Goal: Complete application form

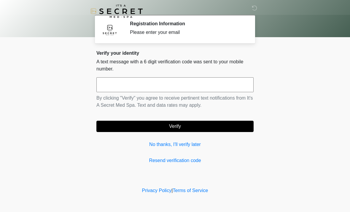
click at [113, 81] on input "text" at bounding box center [174, 84] width 157 height 15
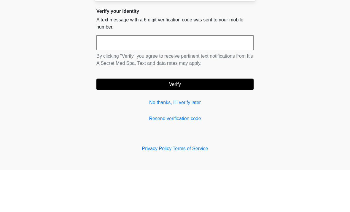
type input "*"
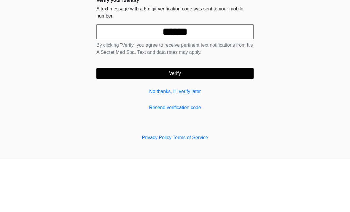
type input "******"
click at [160, 120] on button "Verify" at bounding box center [174, 125] width 157 height 11
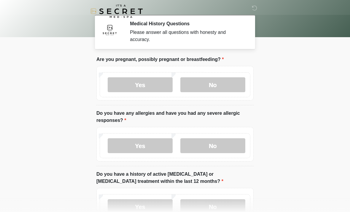
click at [223, 84] on label "No" at bounding box center [212, 84] width 65 height 15
click at [193, 145] on label "No" at bounding box center [212, 145] width 65 height 15
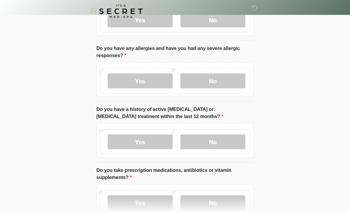
scroll to position [66, 0]
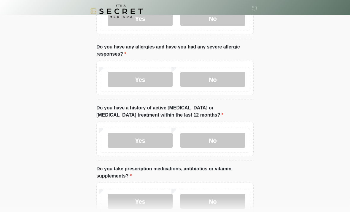
click at [202, 140] on label "No" at bounding box center [212, 140] width 65 height 15
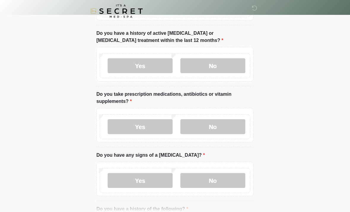
scroll to position [141, 0]
click at [125, 128] on label "Yes" at bounding box center [140, 126] width 65 height 15
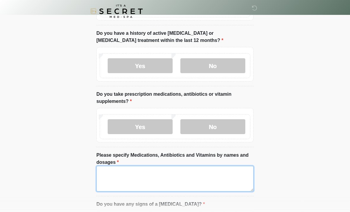
click at [115, 171] on textarea "Please specify Medications, Antibiotics and Vitamins by names and dosages" at bounding box center [174, 179] width 157 height 26
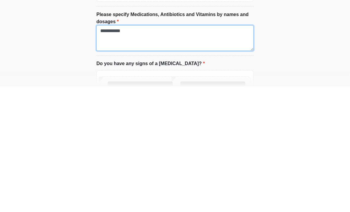
type textarea "**********"
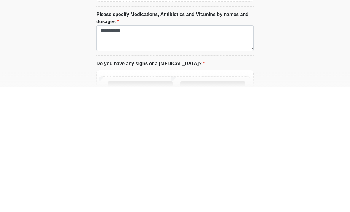
click at [201, 206] on label "No" at bounding box center [212, 213] width 65 height 15
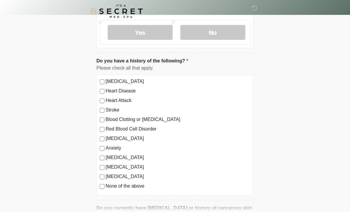
scroll to position [341, 0]
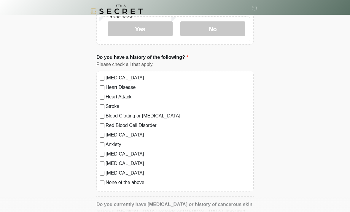
click at [104, 141] on div "Anxiety" at bounding box center [175, 144] width 151 height 7
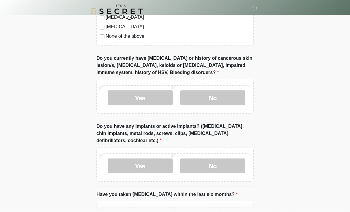
scroll to position [489, 0]
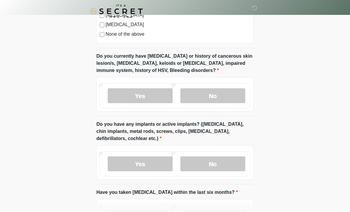
click at [194, 97] on label "No" at bounding box center [212, 95] width 65 height 15
click at [193, 164] on label "No" at bounding box center [212, 163] width 65 height 15
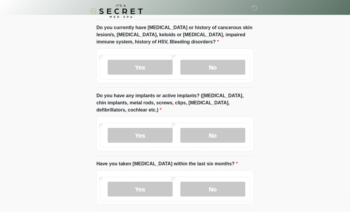
scroll to position [543, 0]
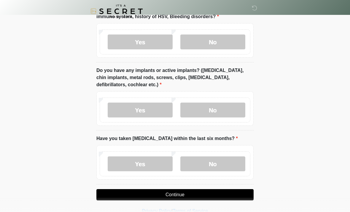
click at [202, 160] on label "No" at bounding box center [212, 163] width 65 height 15
click at [152, 193] on button "Continue" at bounding box center [174, 194] width 157 height 11
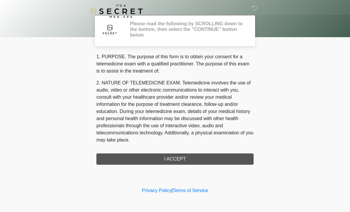
scroll to position [0, 0]
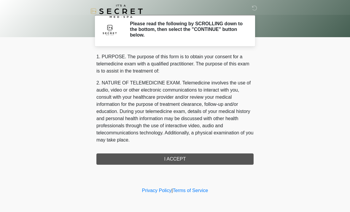
click at [123, 156] on div "1. PURPOSE. The purpose of this form is to obtain your consent for a telemedici…" at bounding box center [174, 108] width 157 height 111
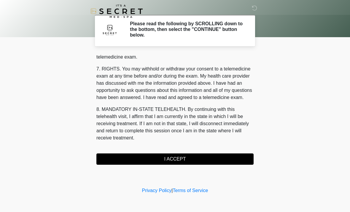
scroll to position [251, 0]
click at [122, 157] on button "I ACCEPT" at bounding box center [174, 158] width 157 height 11
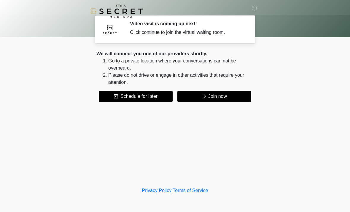
click at [206, 94] on button "Join now" at bounding box center [214, 95] width 74 height 11
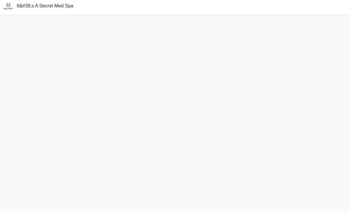
scroll to position [21, 0]
